Goal: Go to known website: Go to known website

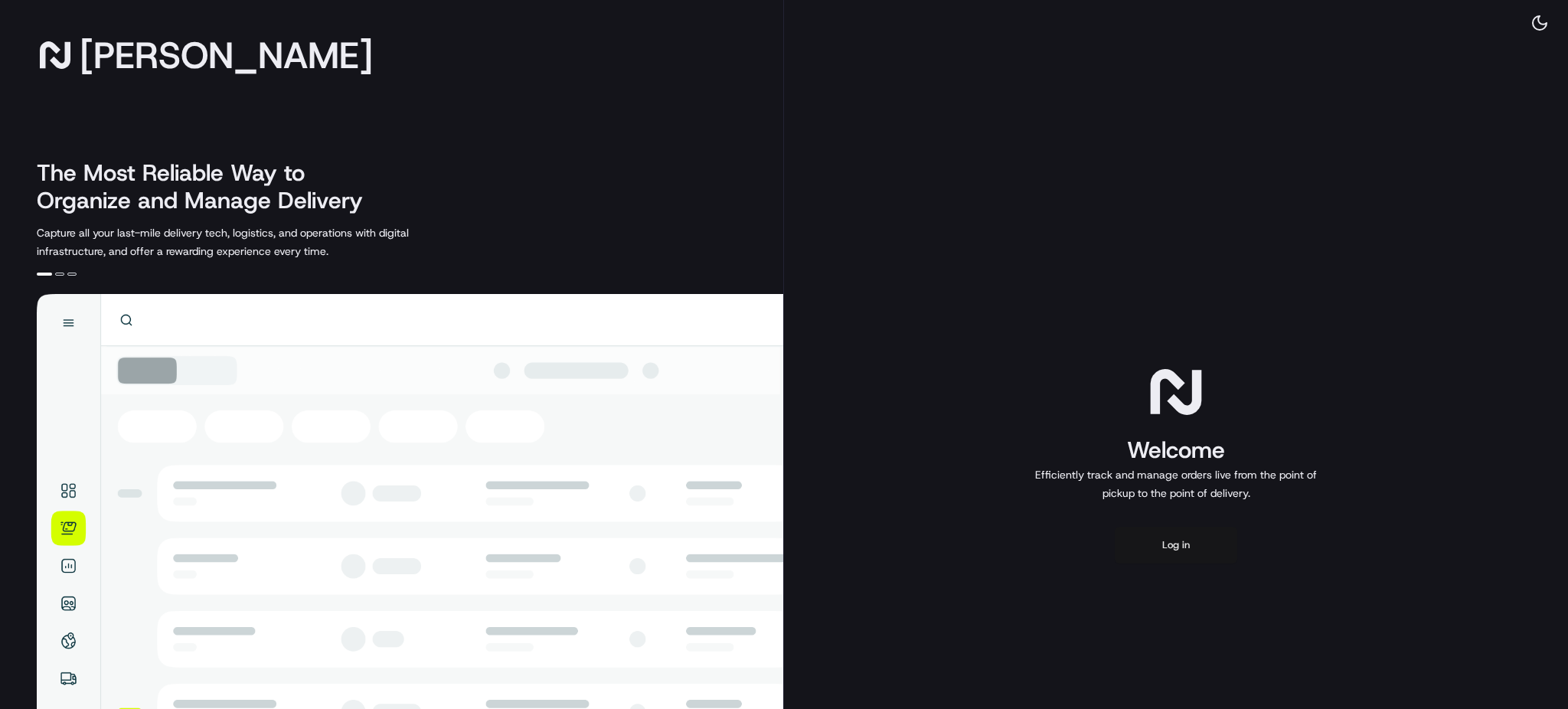
click at [1188, 538] on button "Log in" at bounding box center [1175, 545] width 122 height 37
